Goal: Information Seeking & Learning: Learn about a topic

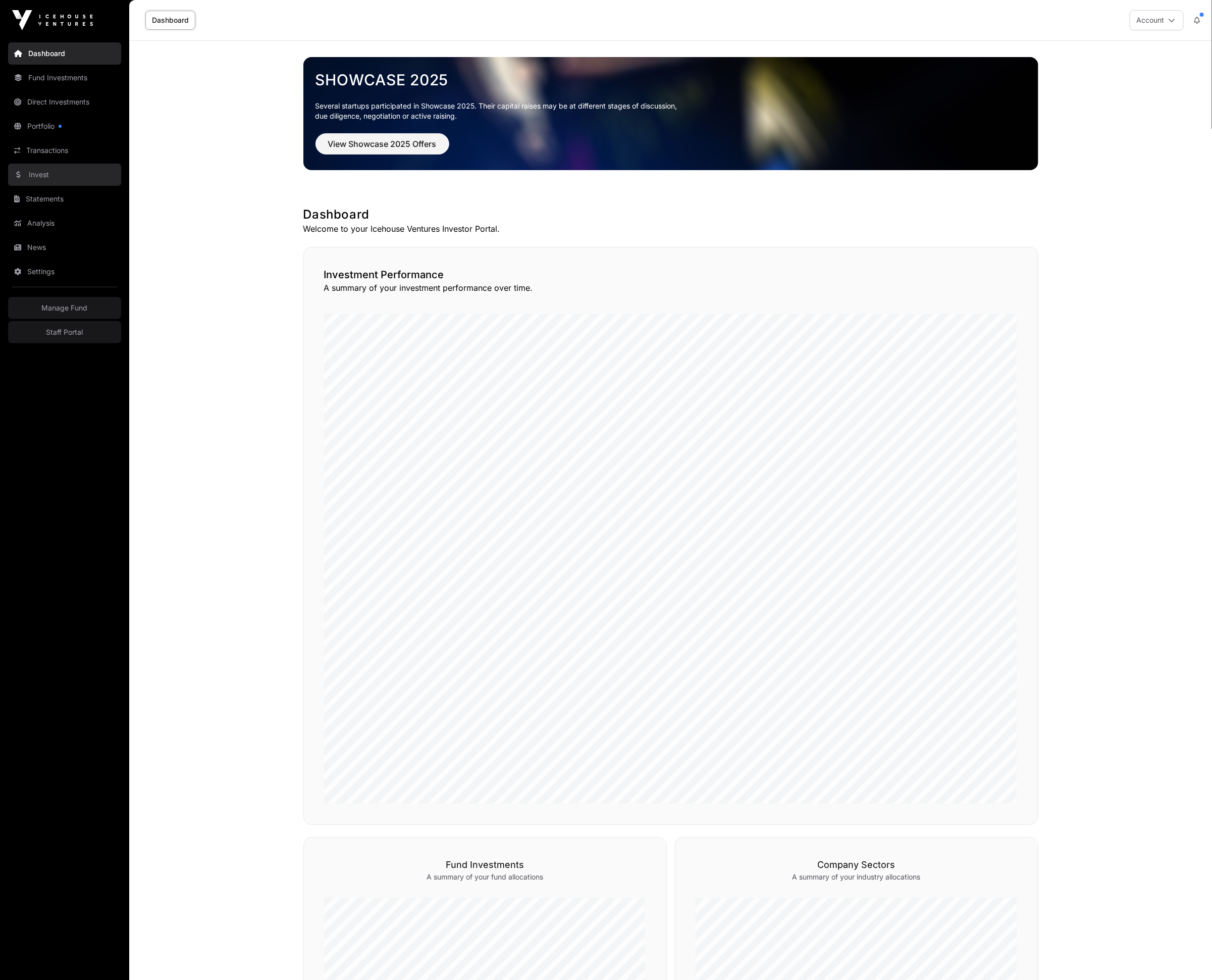
click at [58, 179] on link "Invest" at bounding box center [64, 175] width 113 height 22
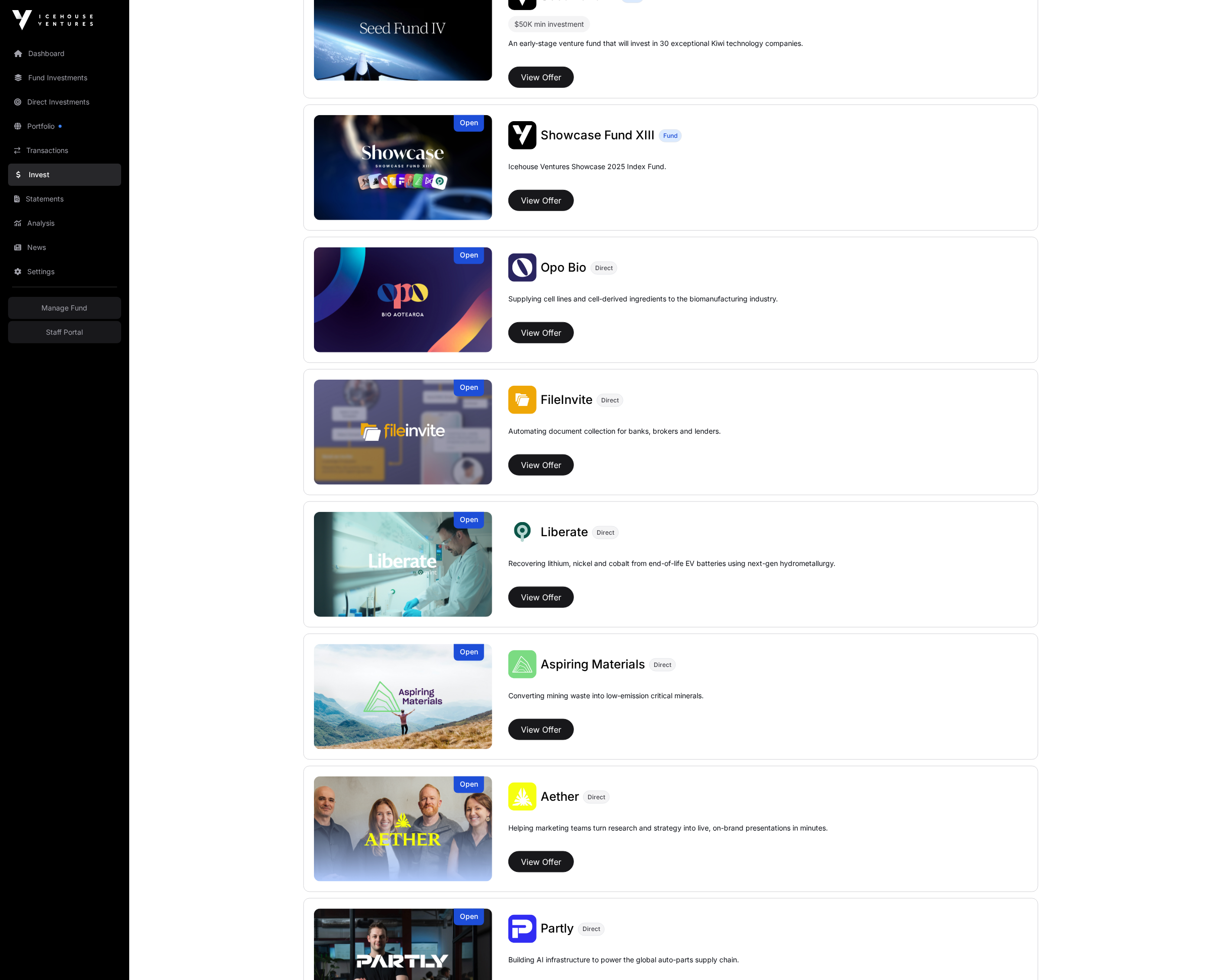
scroll to position [270, 0]
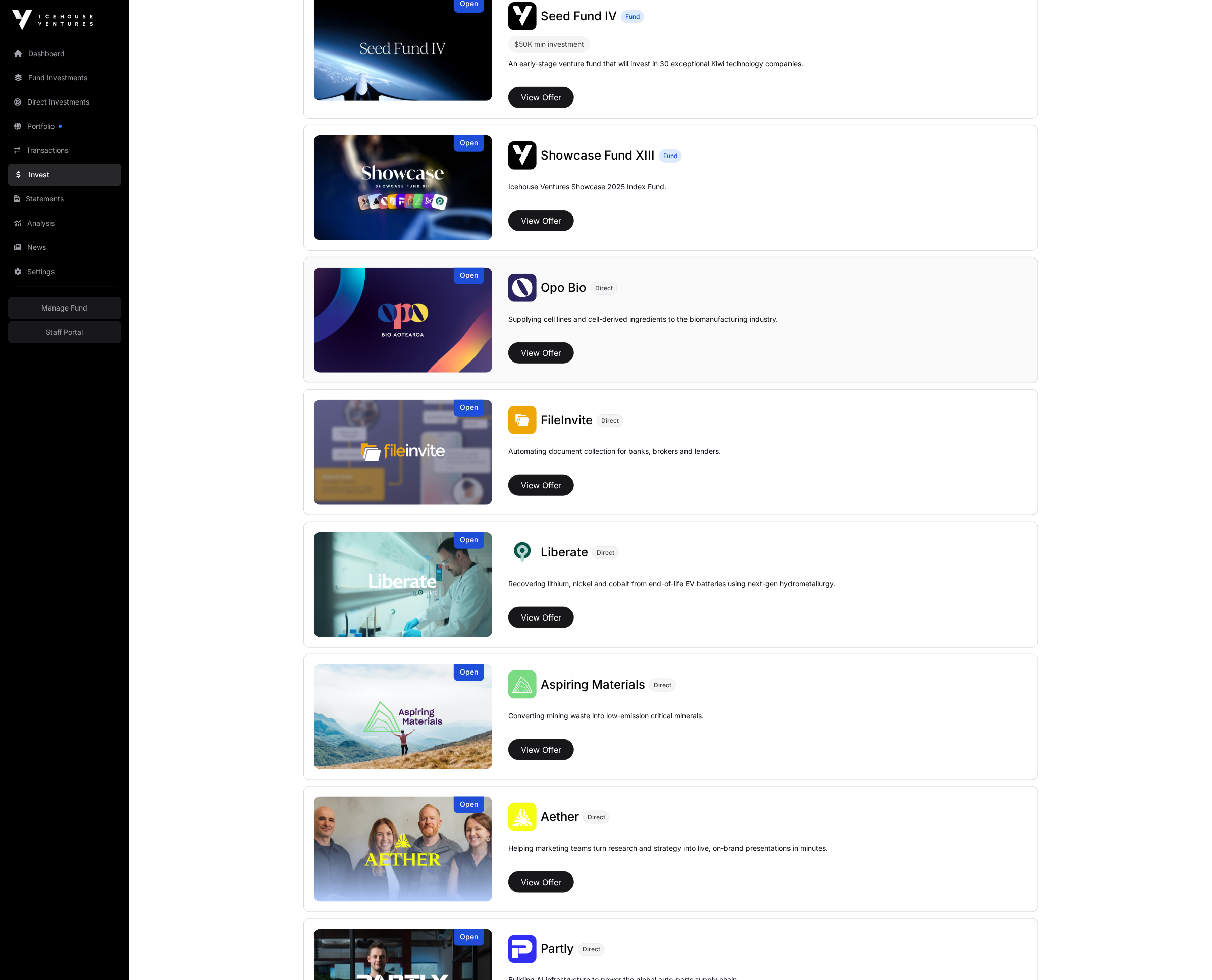
click at [394, 307] on img at bounding box center [403, 320] width 179 height 105
